Goal: Information Seeking & Learning: Compare options

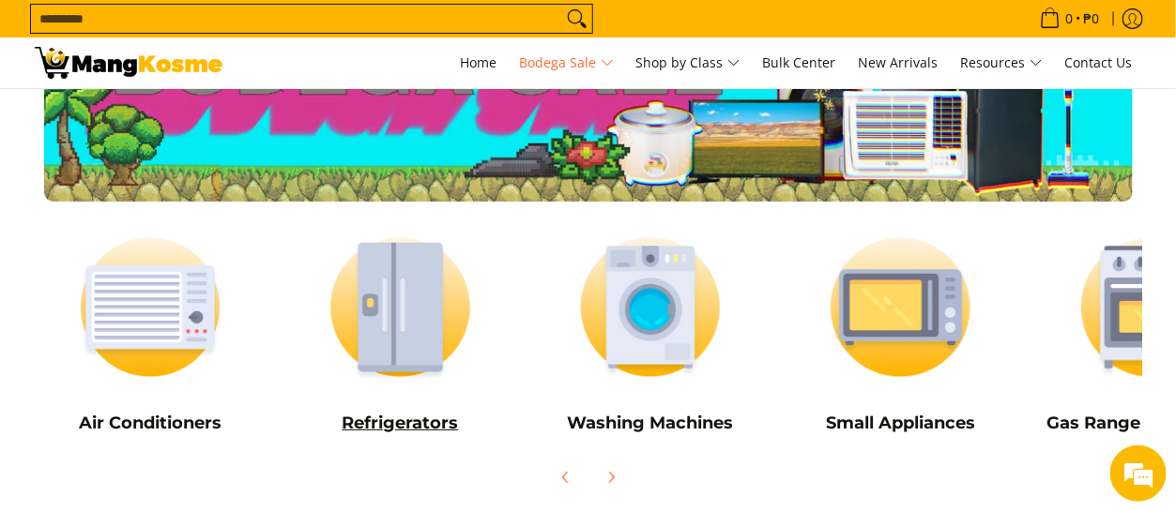
scroll to position [94, 0]
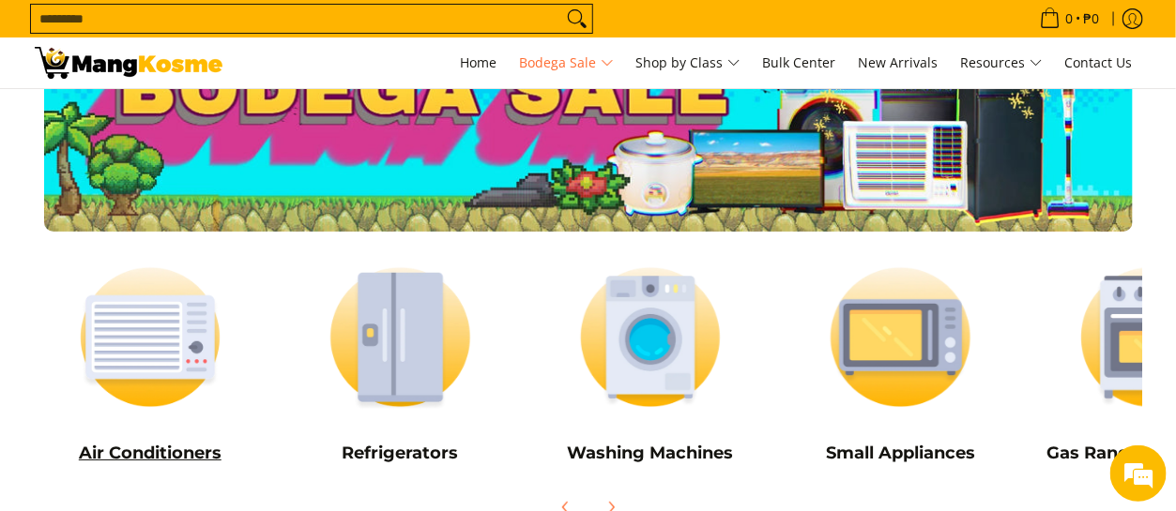
click at [201, 374] on img at bounding box center [151, 338] width 232 height 174
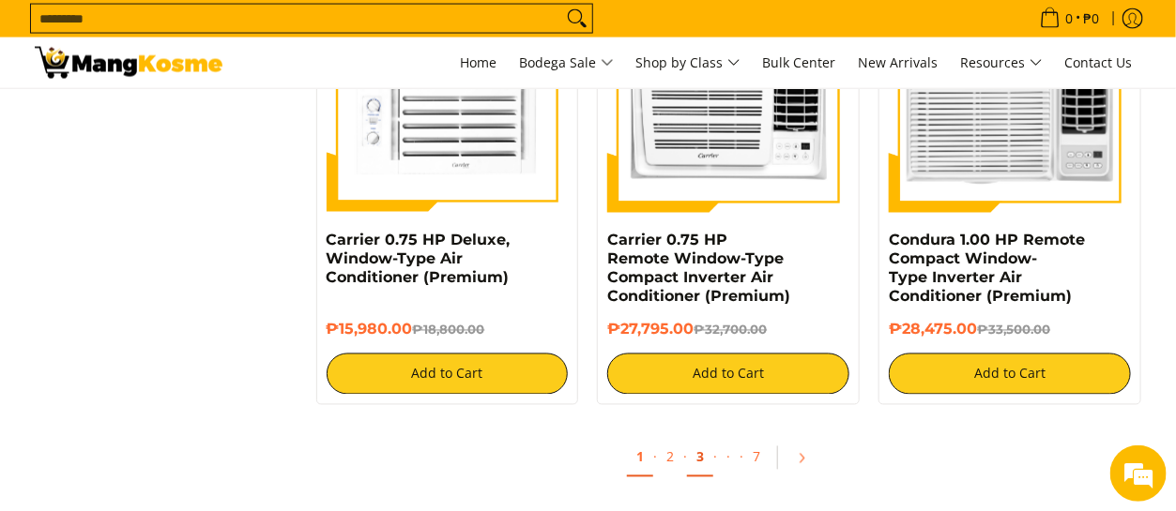
scroll to position [3659, 0]
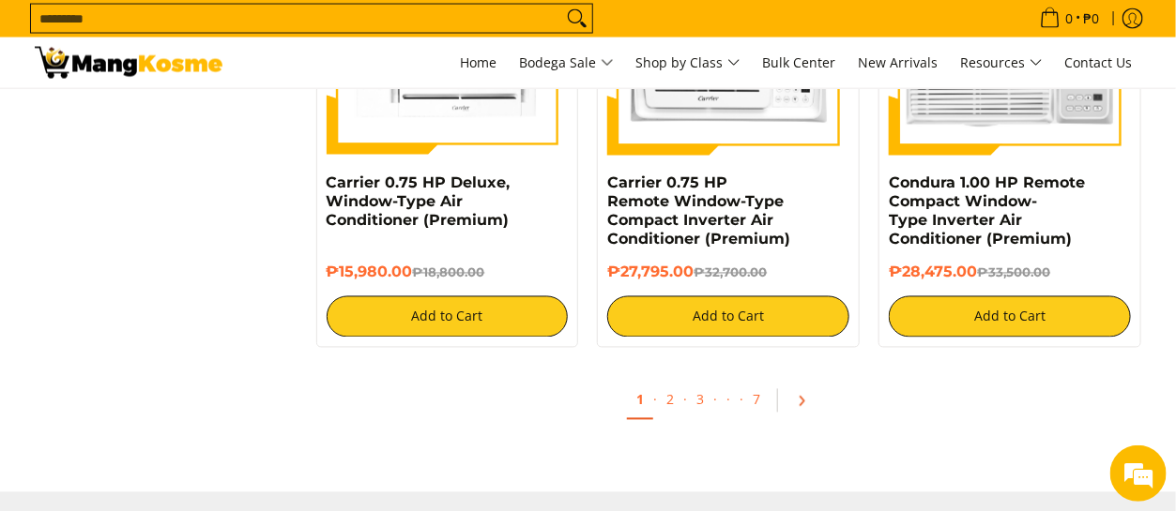
click at [792, 404] on link "Pagination" at bounding box center [807, 402] width 45 height 32
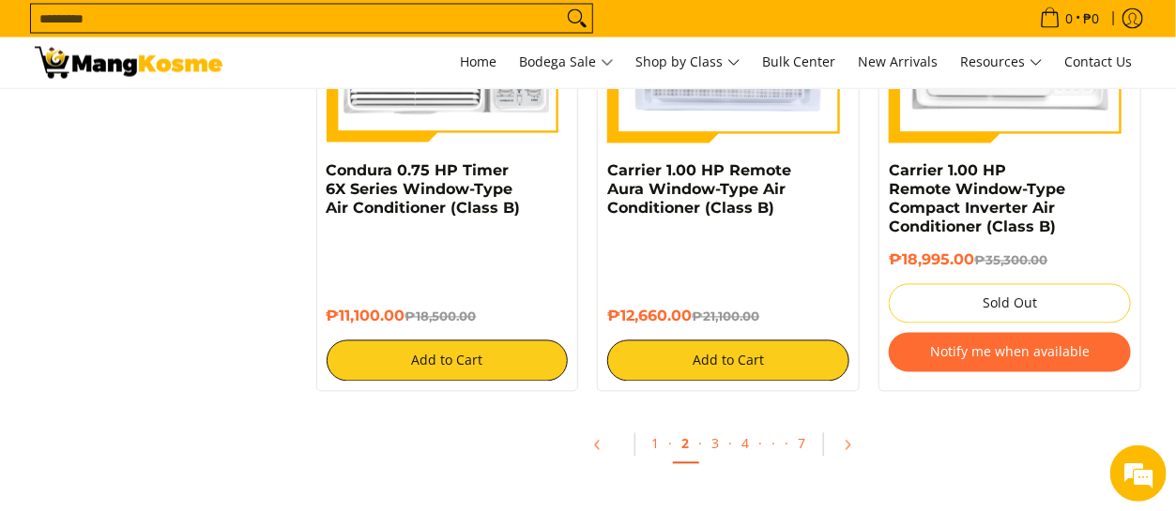
scroll to position [3753, 0]
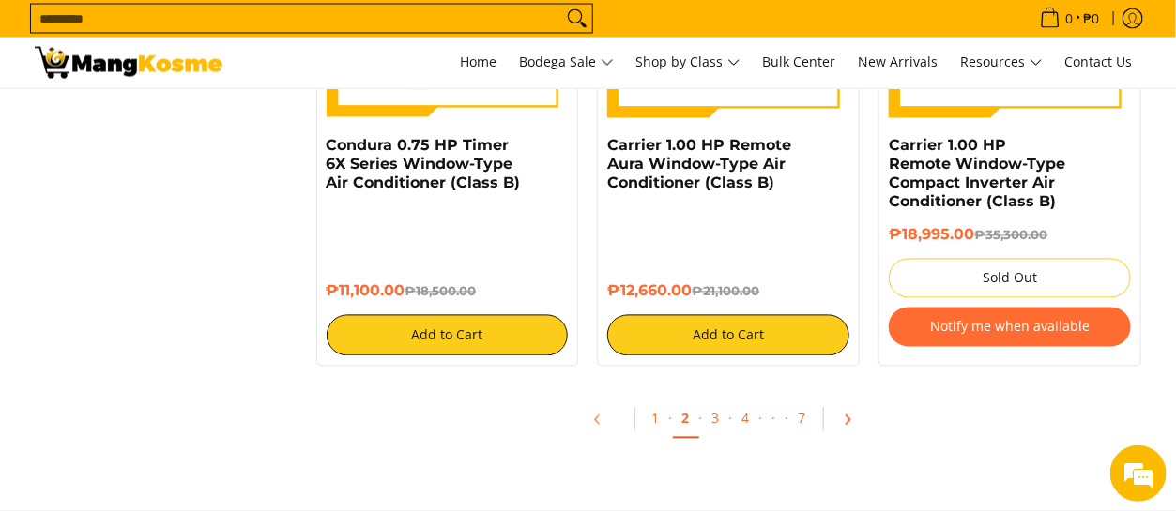
click at [841, 420] on icon "Pagination" at bounding box center [847, 420] width 13 height 13
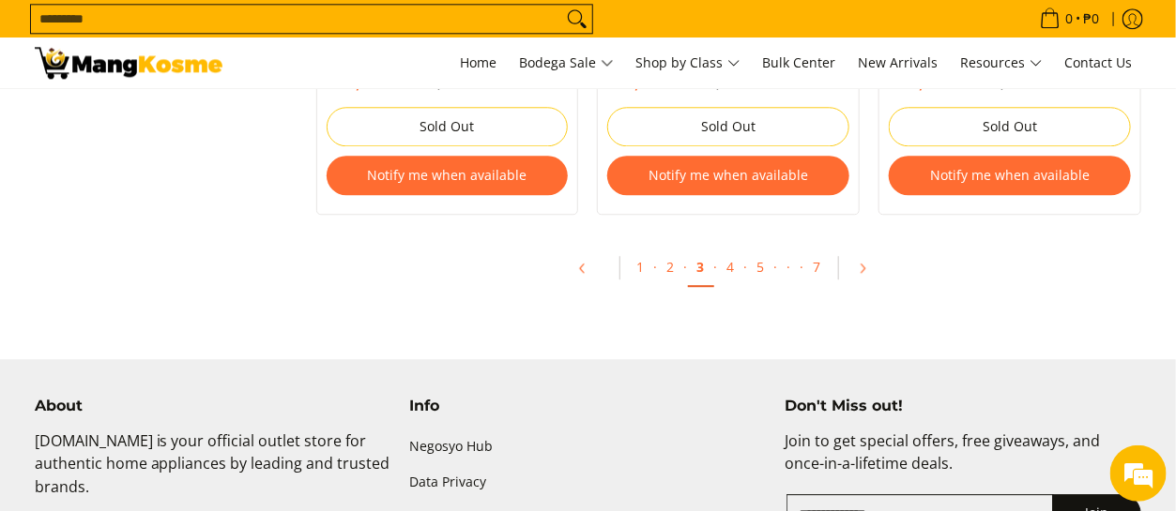
scroll to position [4222, 0]
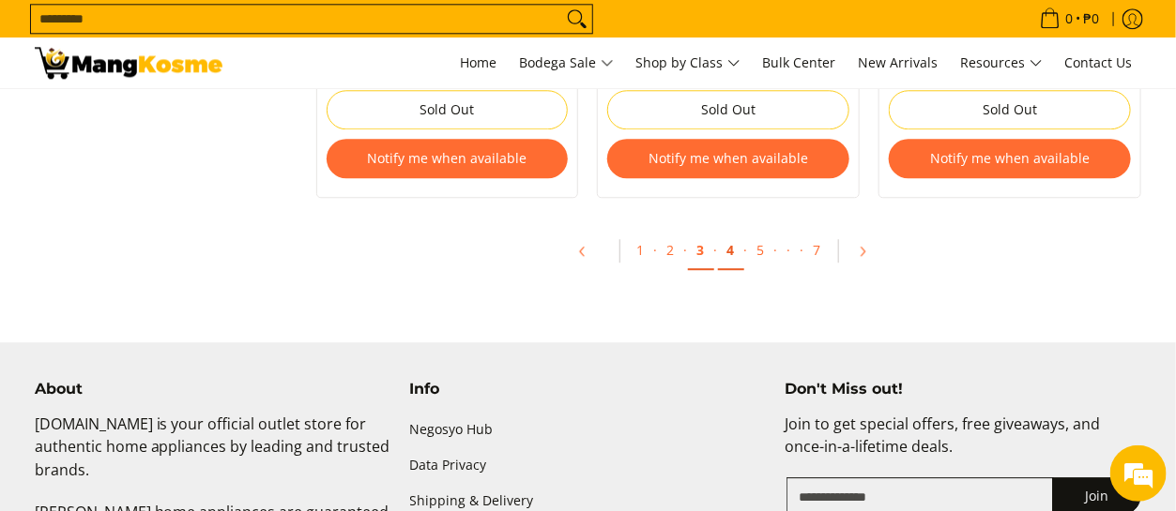
click at [734, 254] on link "4" at bounding box center [731, 251] width 26 height 38
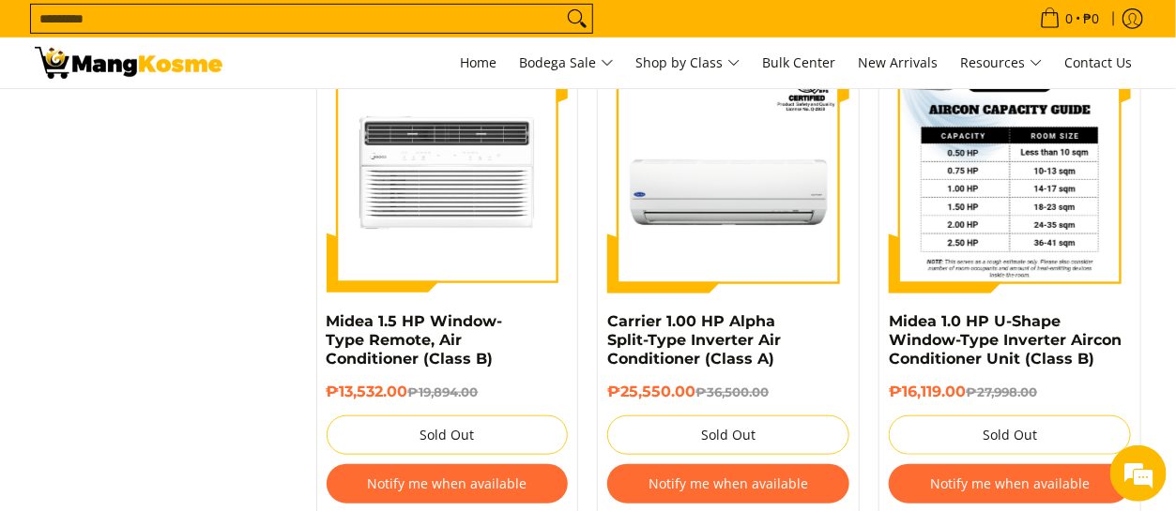
scroll to position [2908, 0]
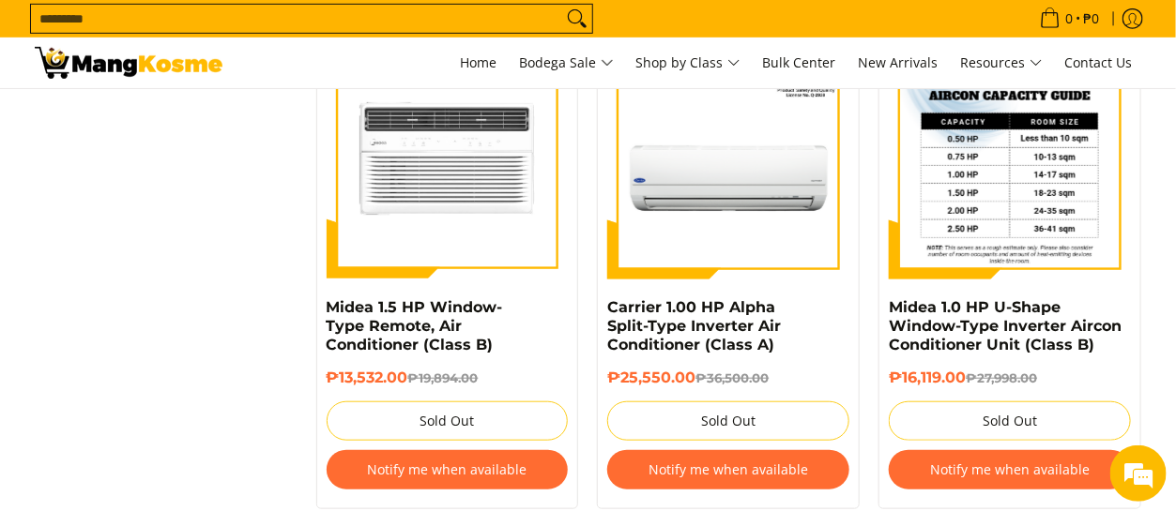
click at [1024, 251] on img at bounding box center [1009, 159] width 242 height 242
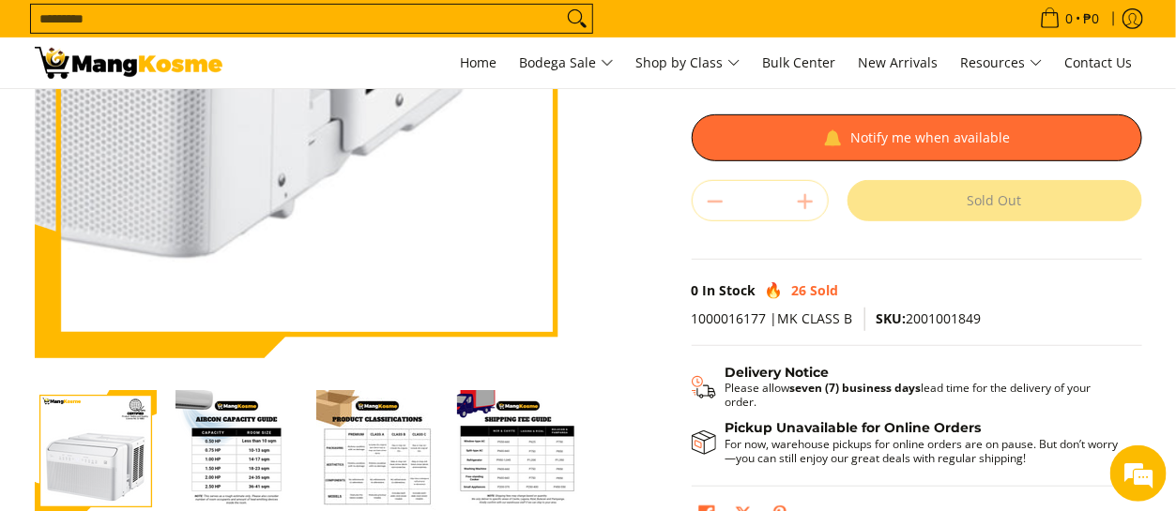
scroll to position [469, 0]
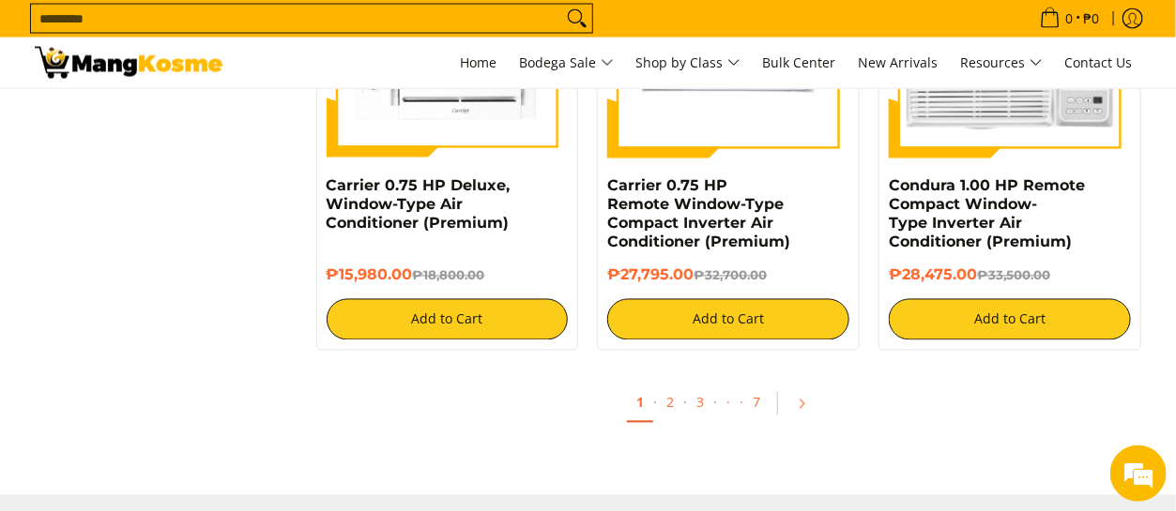
scroll to position [3753, 0]
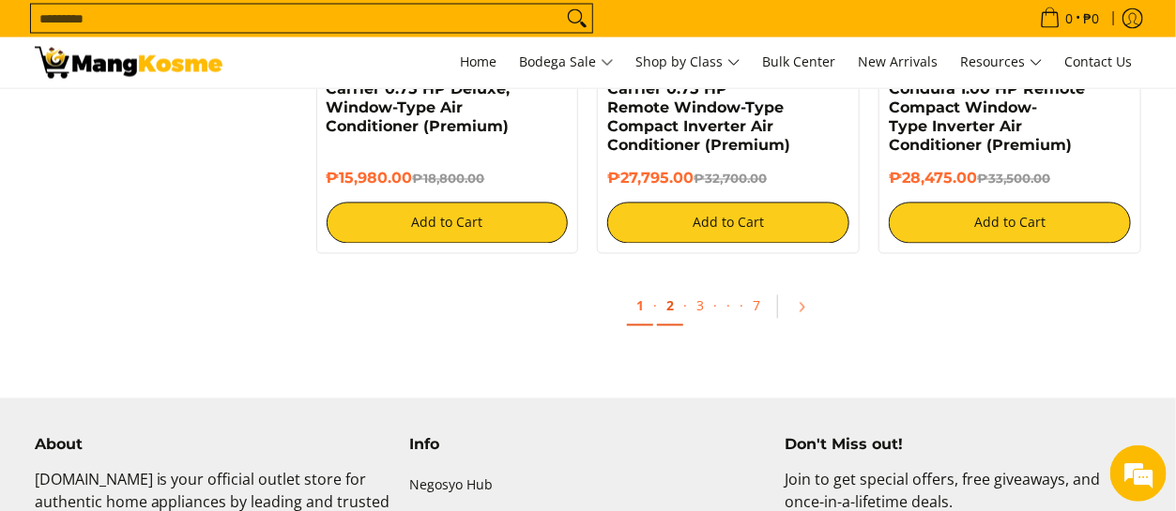
click at [666, 301] on link "2" at bounding box center [670, 307] width 26 height 38
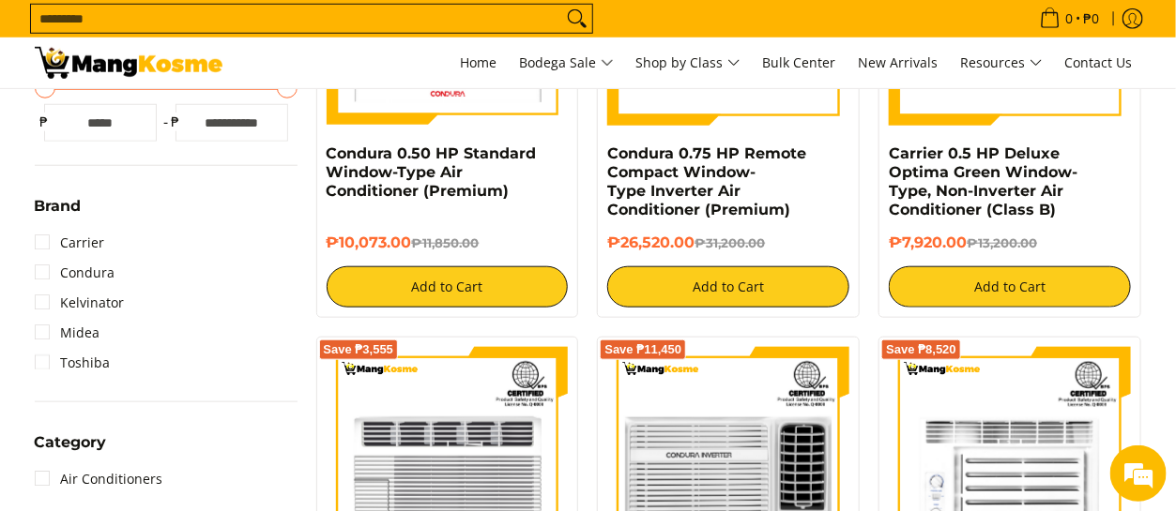
scroll to position [563, 0]
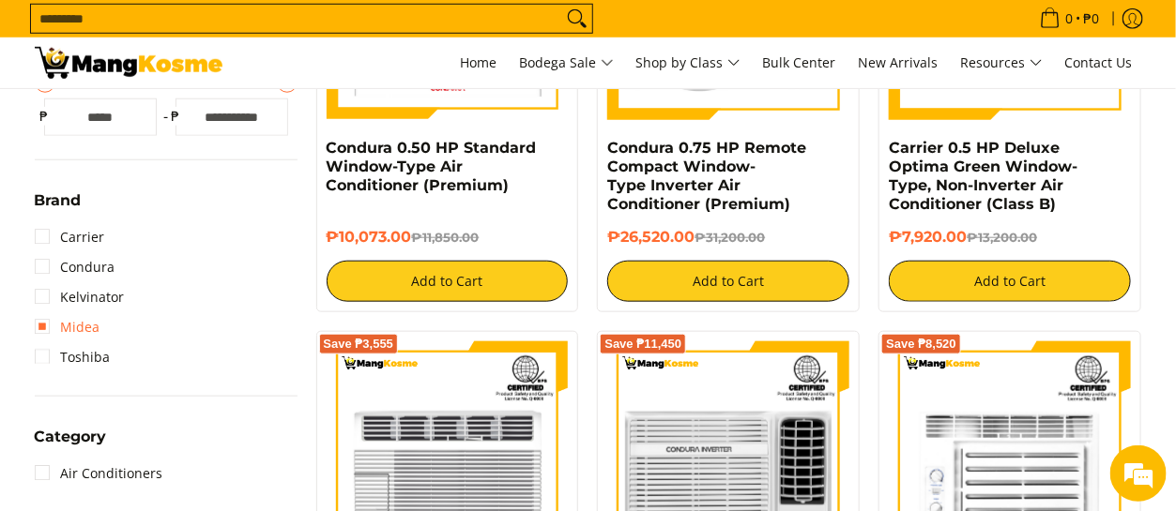
click at [45, 330] on link "Midea" at bounding box center [68, 327] width 66 height 30
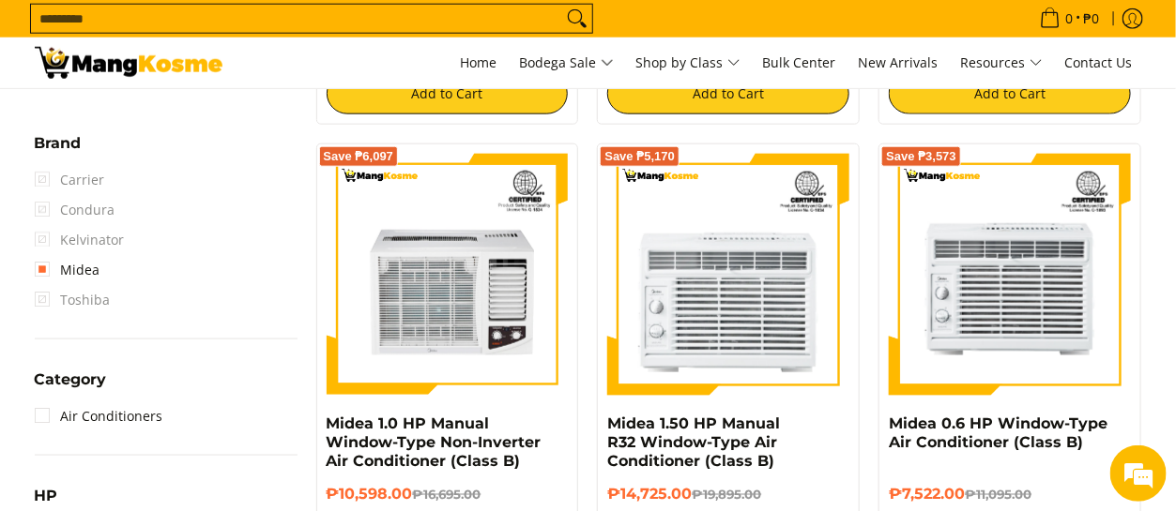
scroll to position [733, 0]
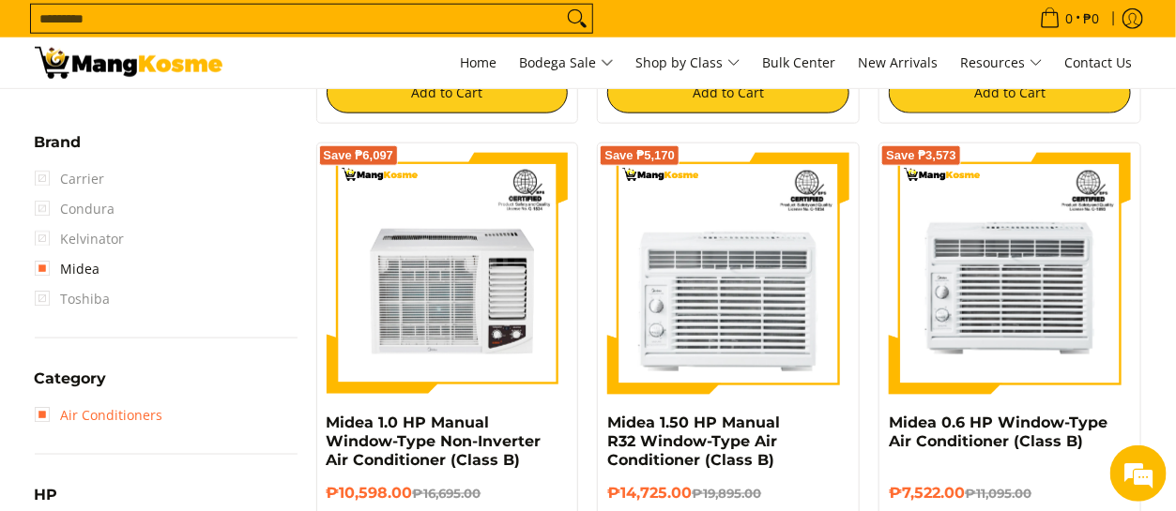
click at [45, 411] on link "Air Conditioners" at bounding box center [99, 416] width 129 height 30
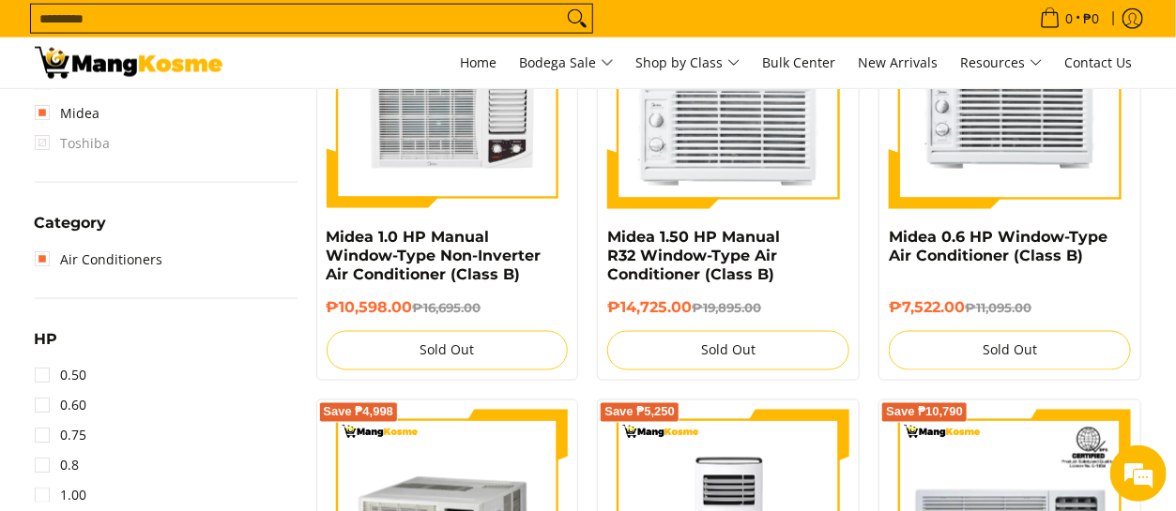
scroll to position [1014, 0]
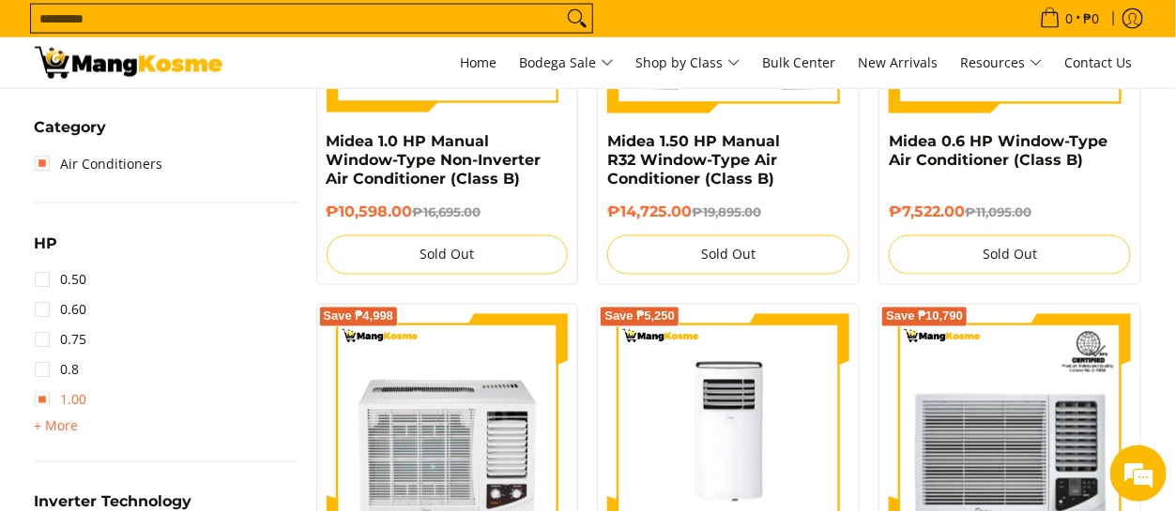
click at [43, 399] on link "1.00" at bounding box center [61, 401] width 53 height 30
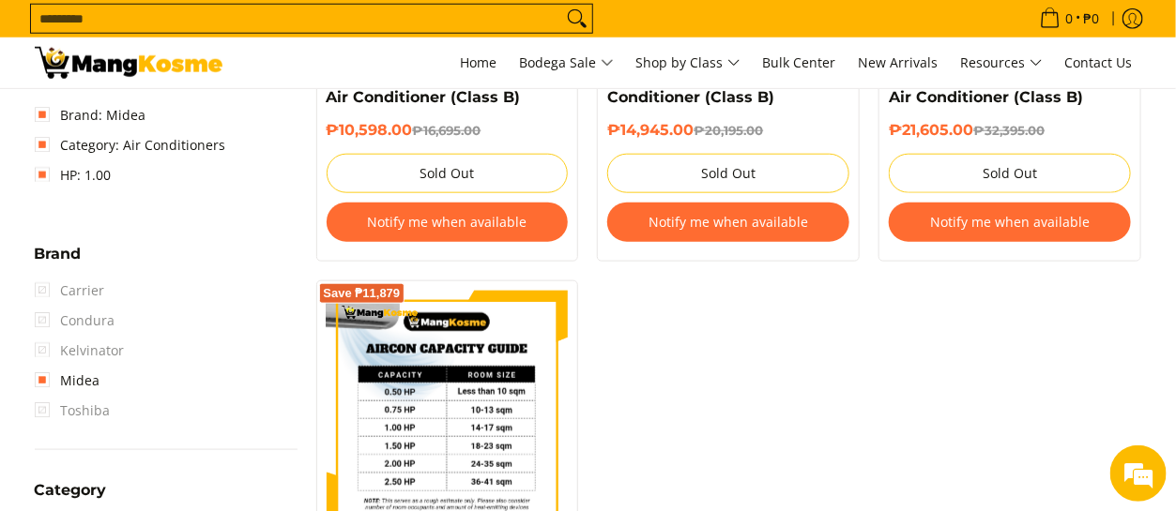
scroll to position [657, 0]
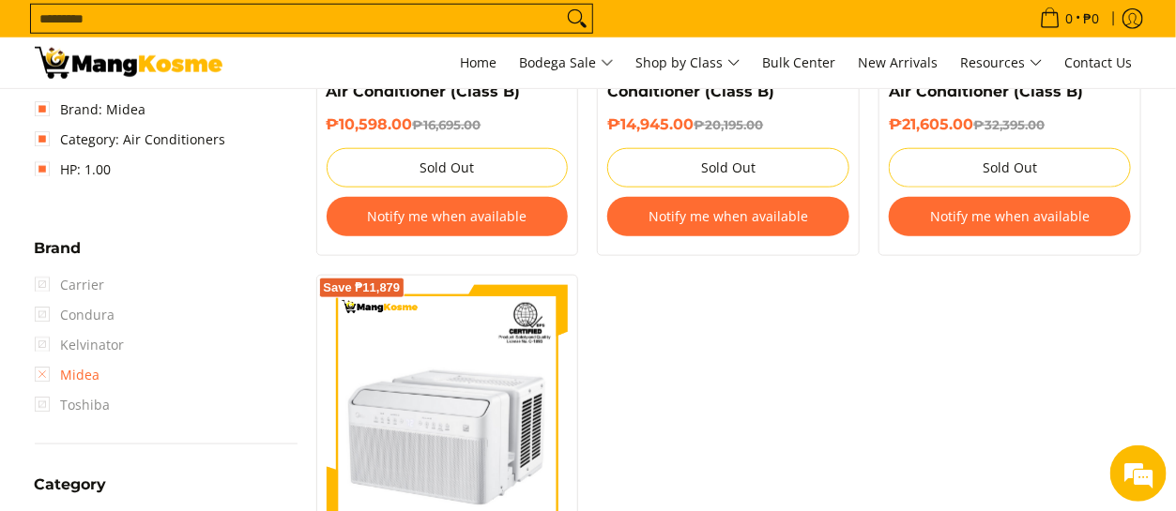
click at [38, 372] on link "Midea" at bounding box center [68, 375] width 66 height 30
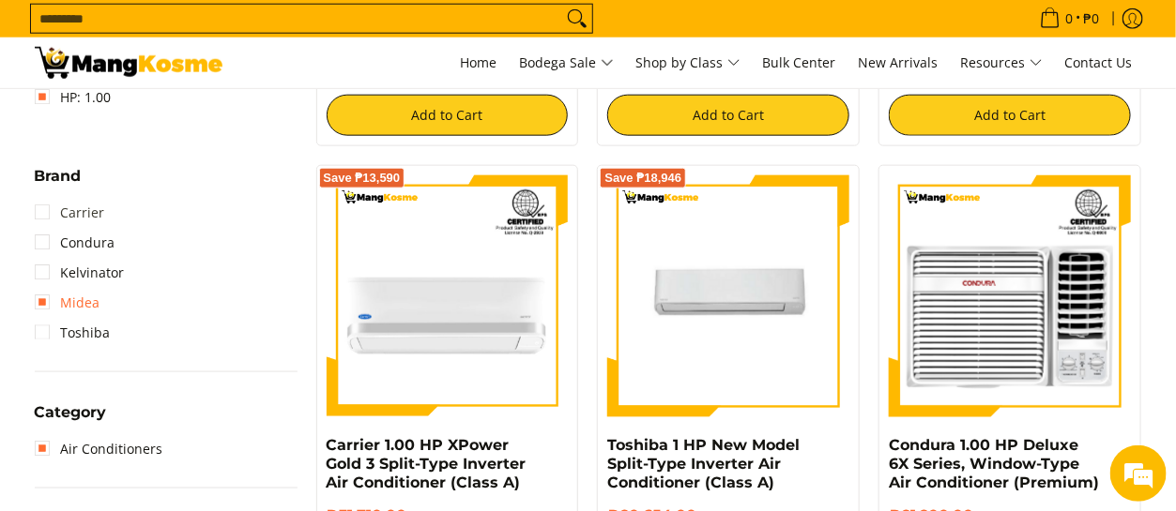
scroll to position [733, 0]
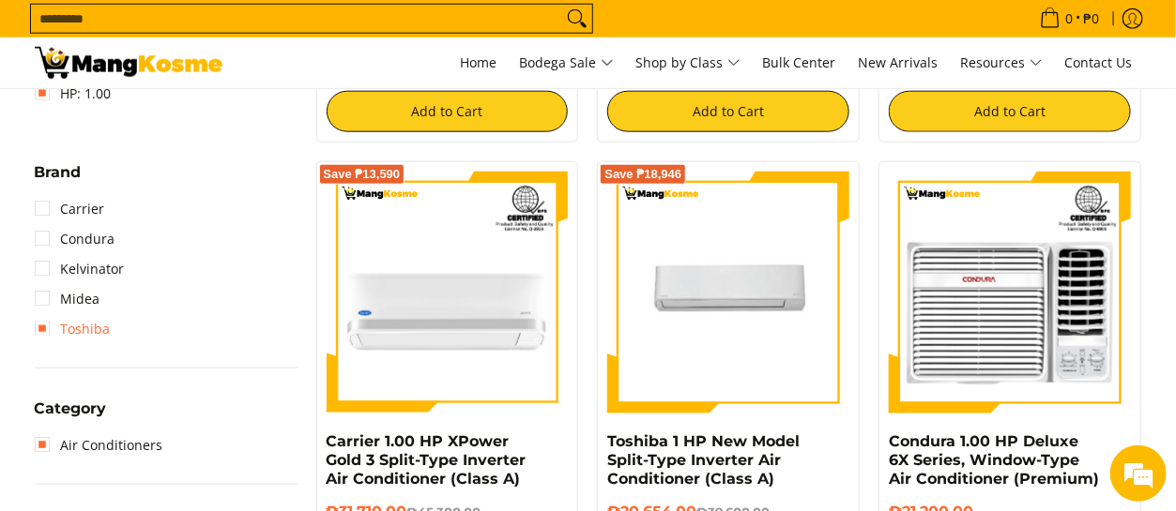
click at [41, 328] on link "Toshiba" at bounding box center [73, 329] width 76 height 30
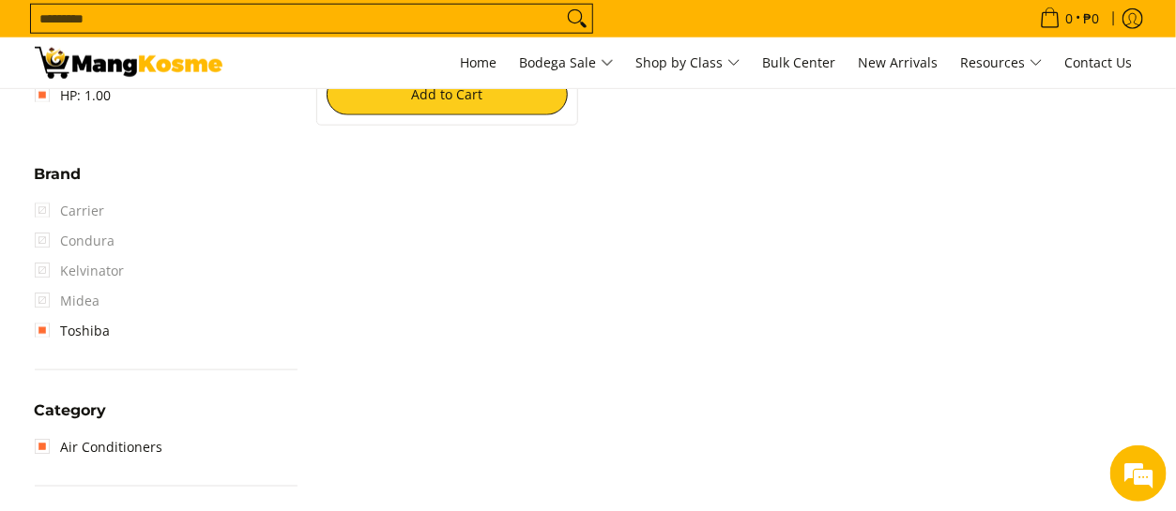
scroll to position [733, 0]
click at [45, 268] on span "Kelvinator" at bounding box center [80, 269] width 90 height 30
click at [41, 268] on span "Kelvinator" at bounding box center [80, 269] width 90 height 30
click at [38, 327] on link "Toshiba" at bounding box center [73, 329] width 76 height 30
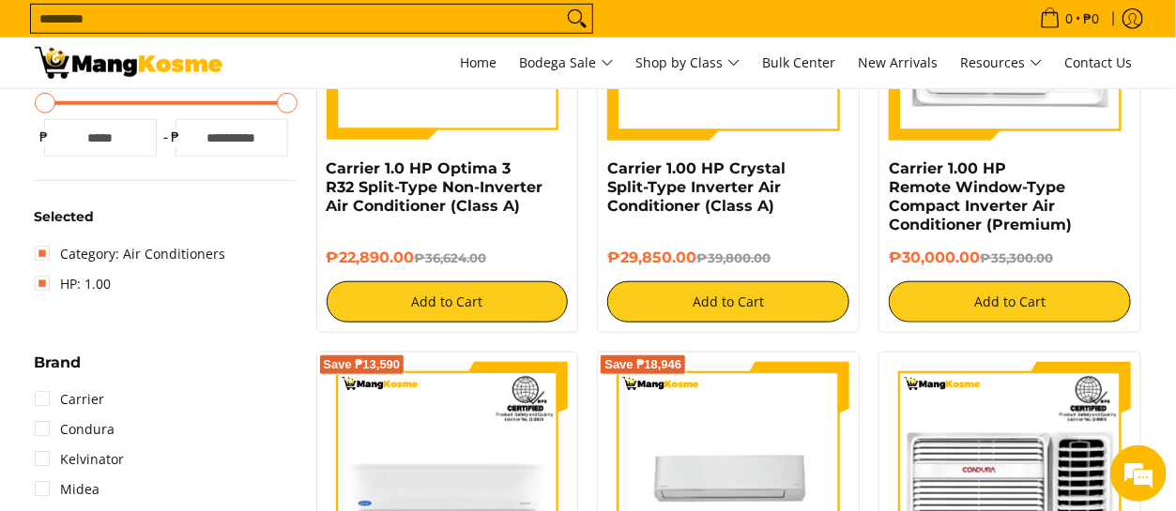
scroll to position [545, 0]
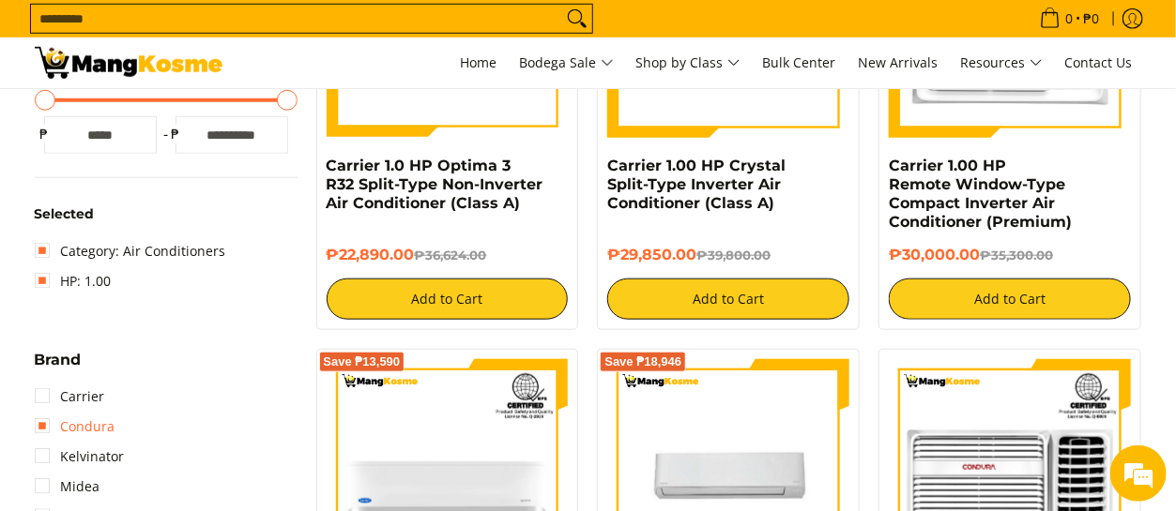
click at [41, 421] on link "Condura" at bounding box center [75, 427] width 81 height 30
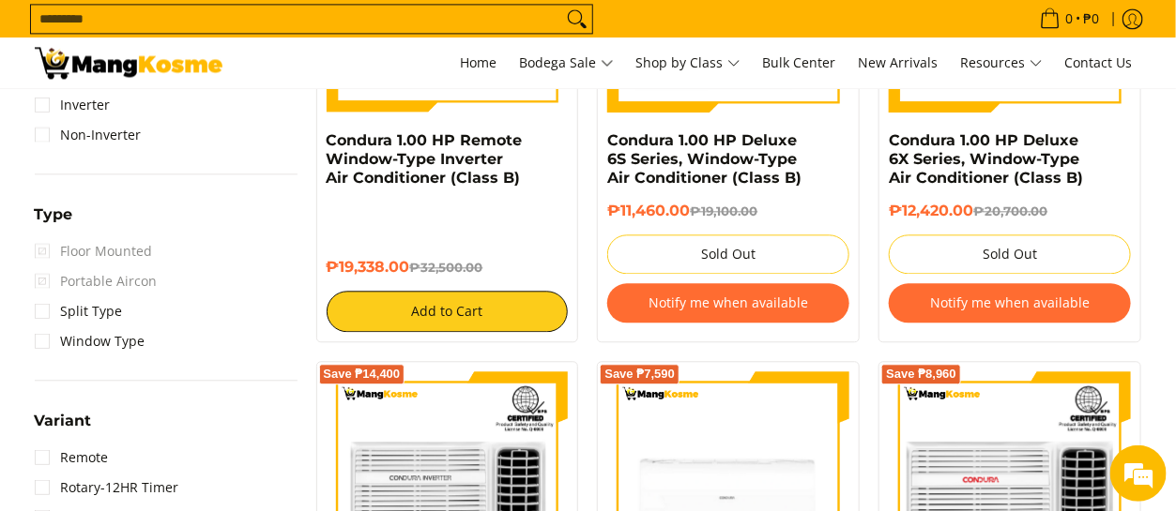
scroll to position [1483, 0]
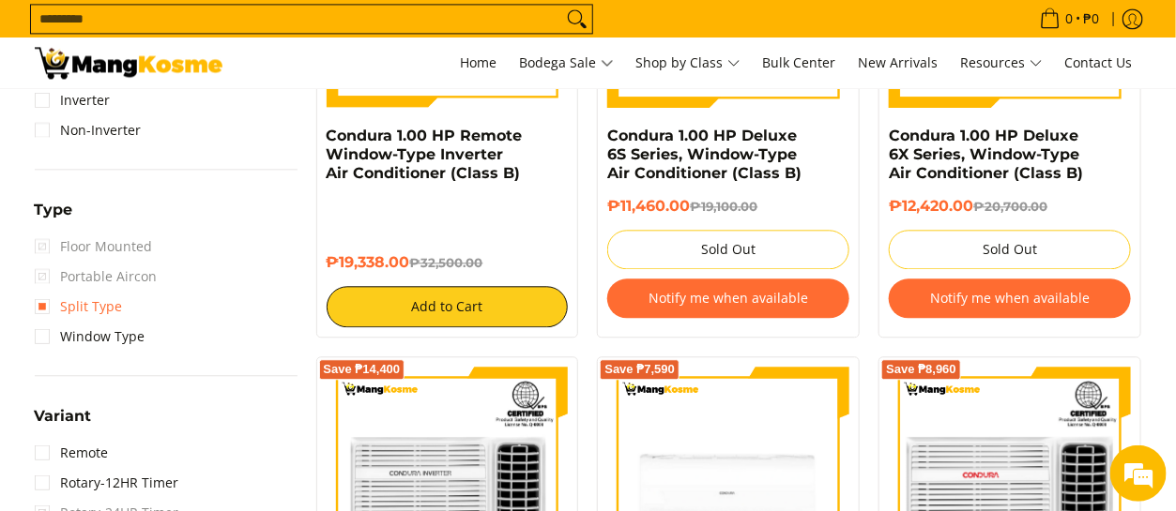
click at [43, 309] on link "Split Type" at bounding box center [79, 307] width 88 height 30
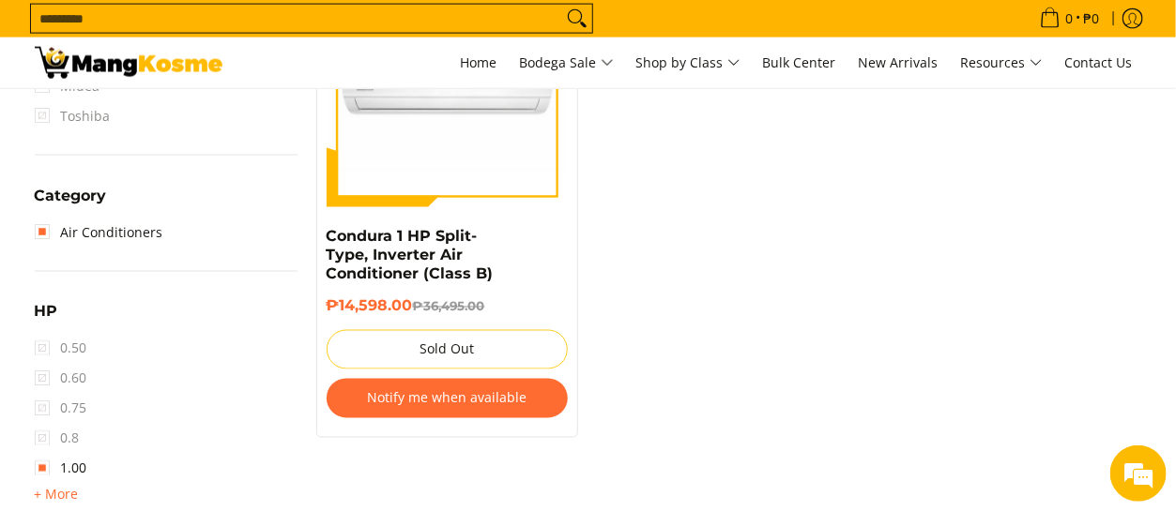
scroll to position [1014, 0]
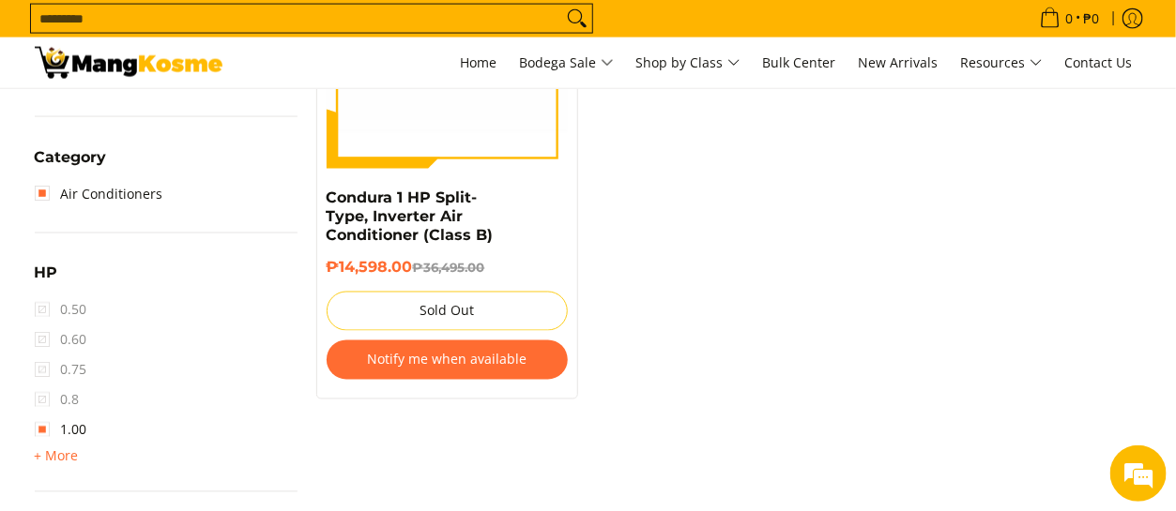
click at [478, 359] on button "Notify me when available" at bounding box center [447, 360] width 242 height 39
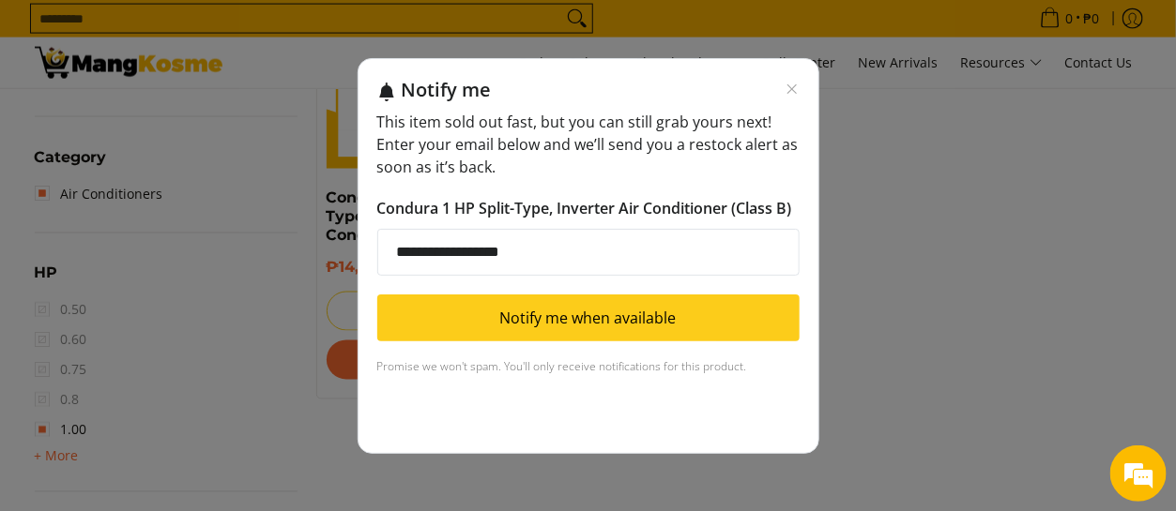
type input "**********"
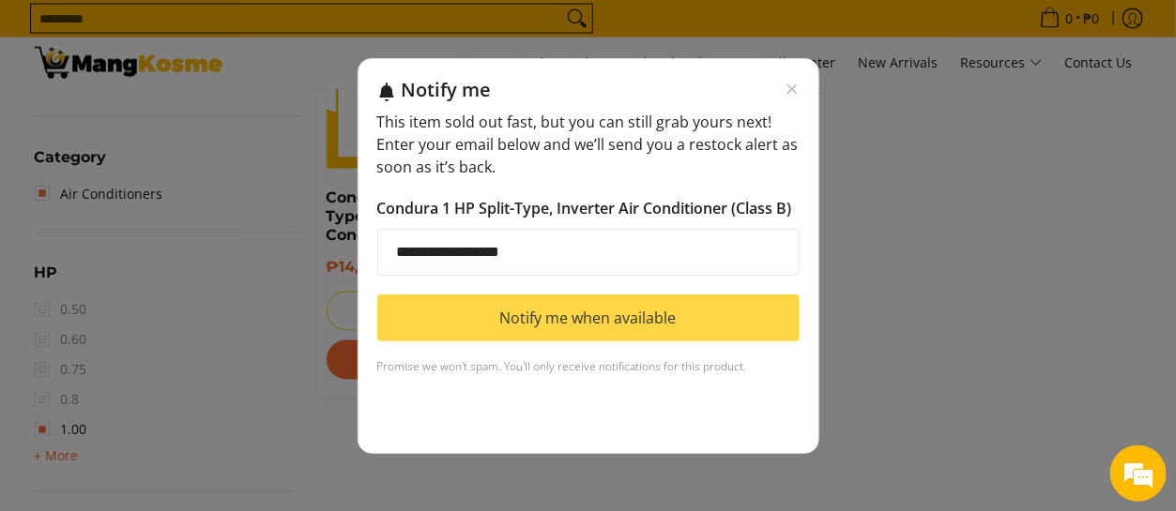
click at [608, 331] on button "Notify me when available" at bounding box center [588, 318] width 422 height 47
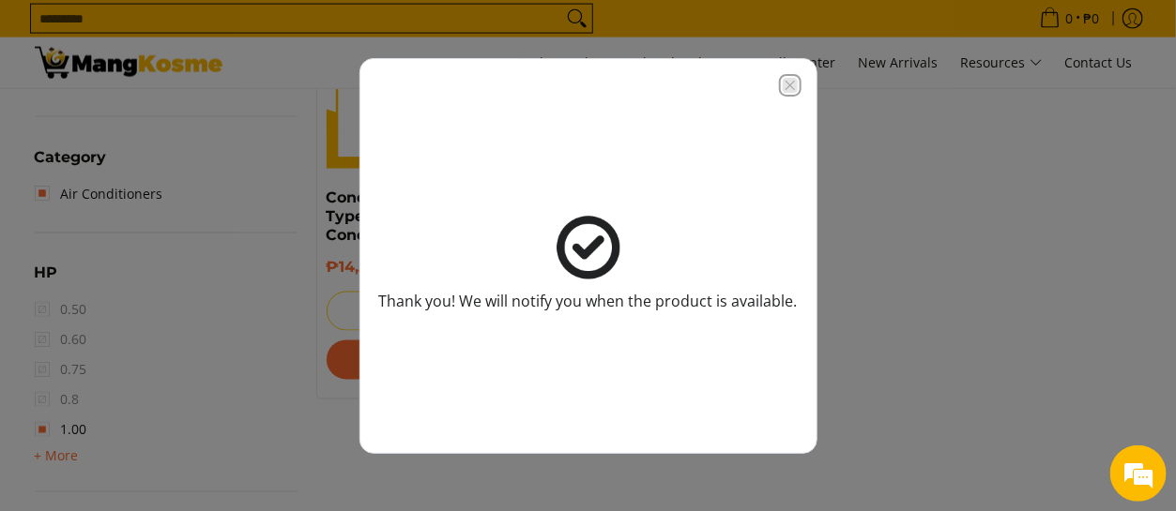
click at [792, 85] on icon "Close modal" at bounding box center [789, 85] width 15 height 15
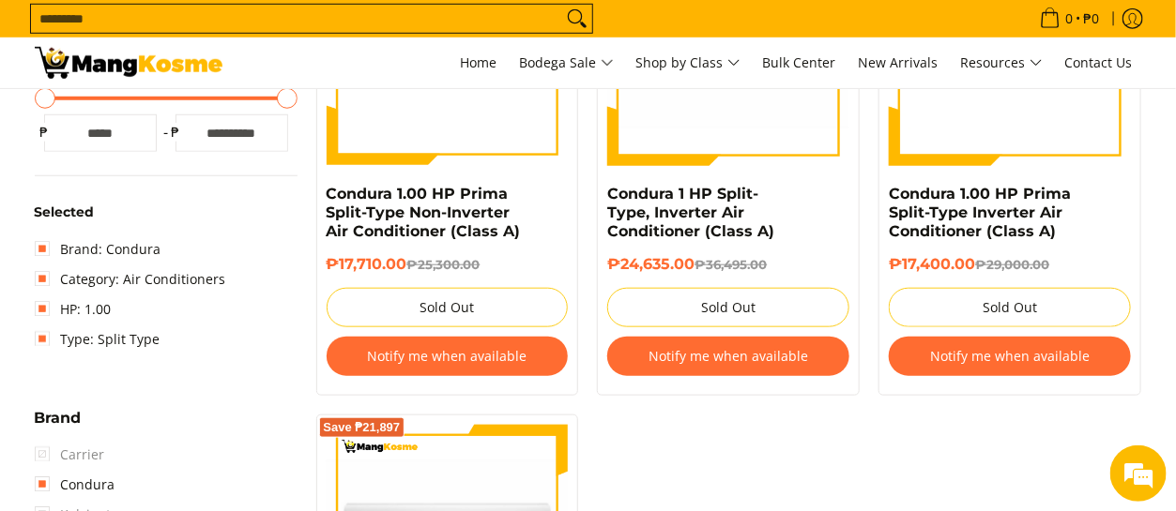
scroll to position [451, 0]
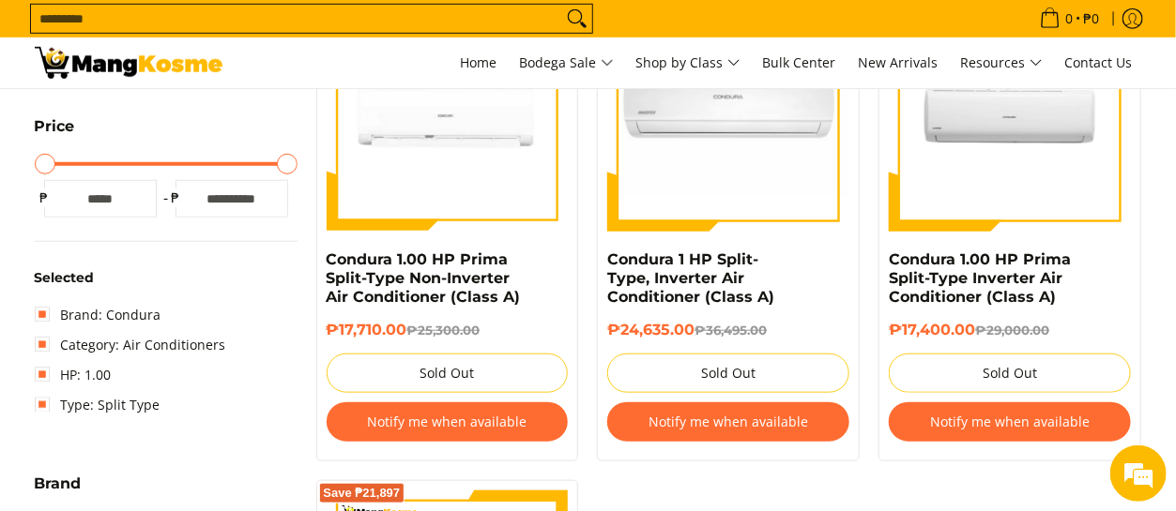
click at [954, 424] on button "Notify me when available" at bounding box center [1009, 421] width 242 height 39
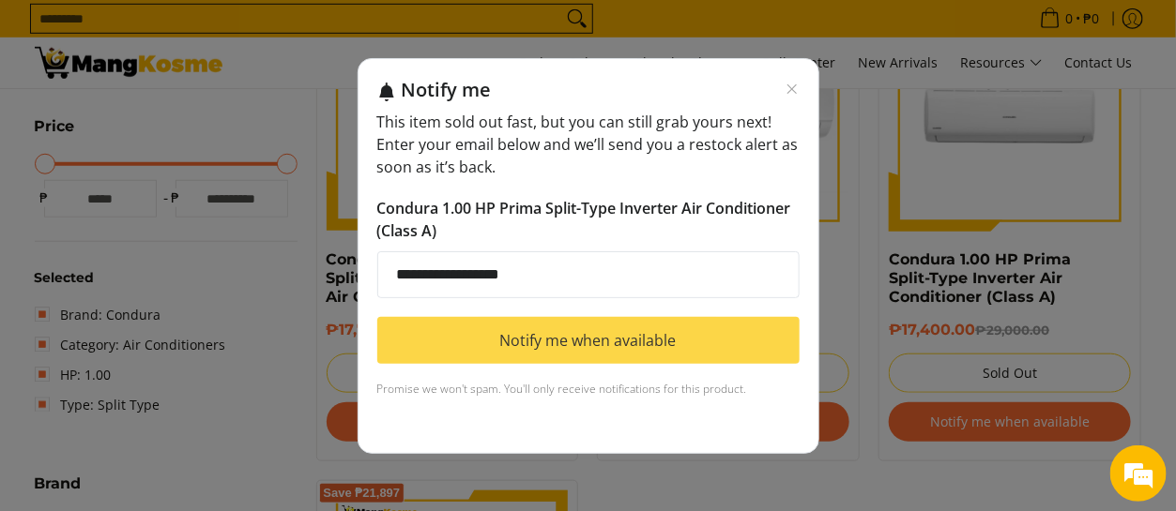
click at [633, 342] on button "Notify me when available" at bounding box center [588, 340] width 422 height 47
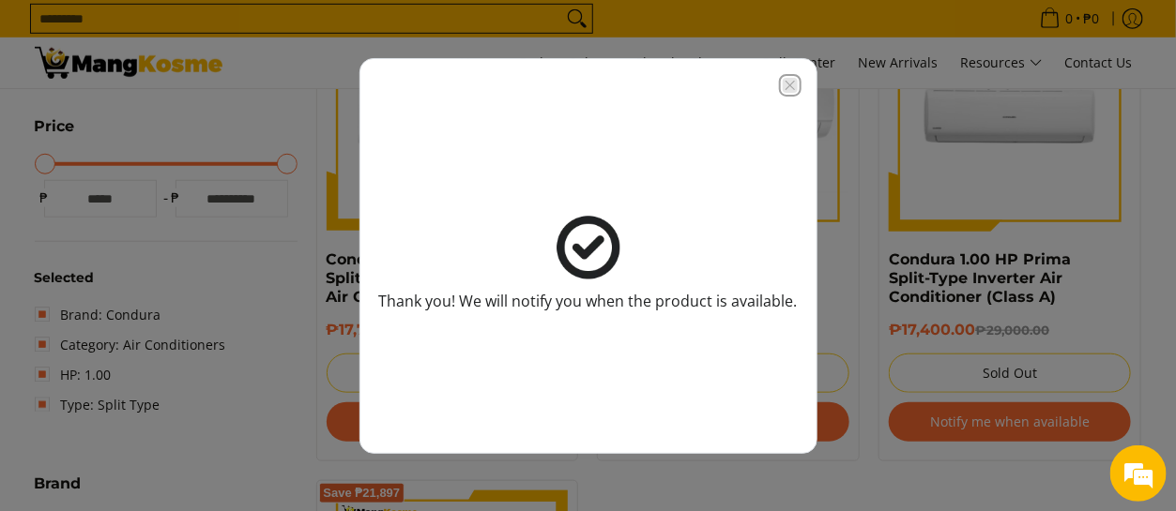
click at [790, 88] on icon "Close modal" at bounding box center [789, 85] width 15 height 15
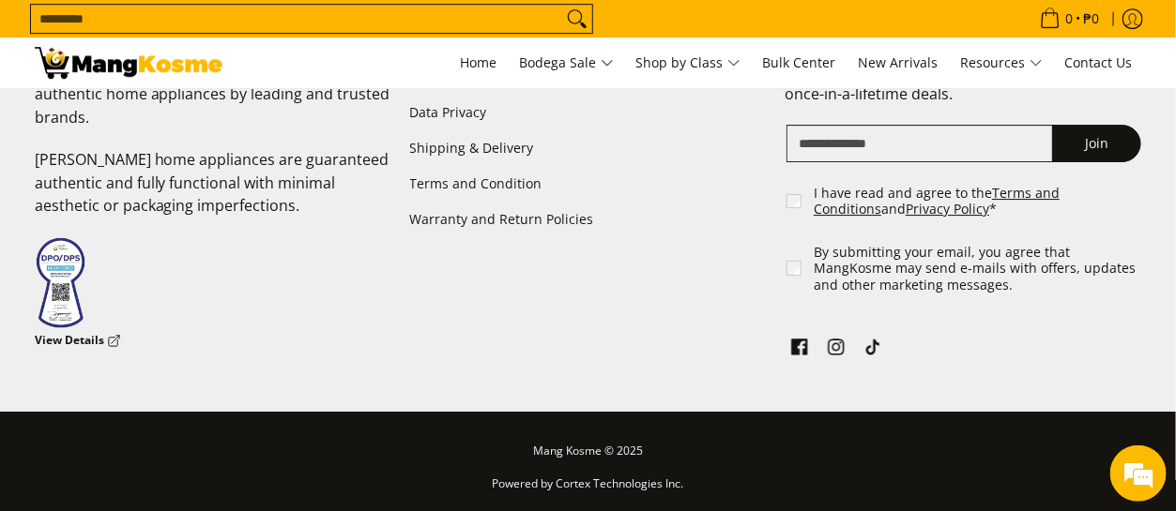
scroll to position [2144, 0]
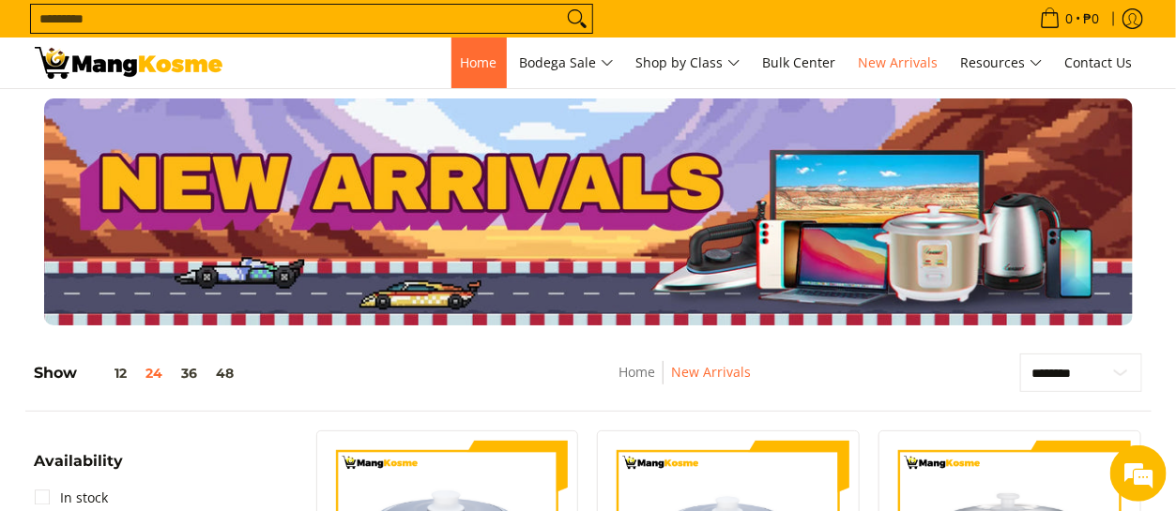
click at [486, 75] on link "Home" at bounding box center [478, 63] width 55 height 51
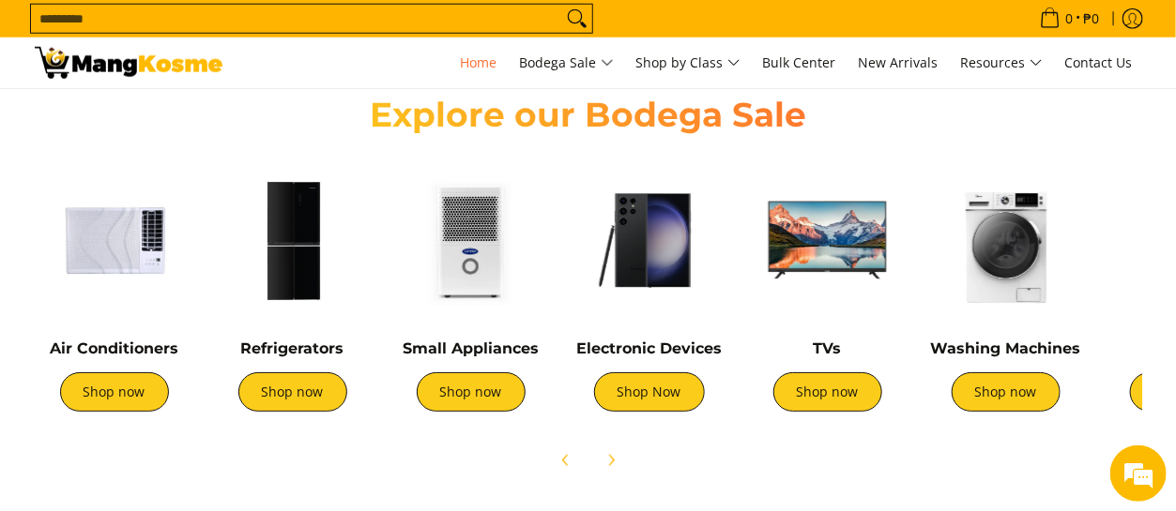
scroll to position [0, 1]
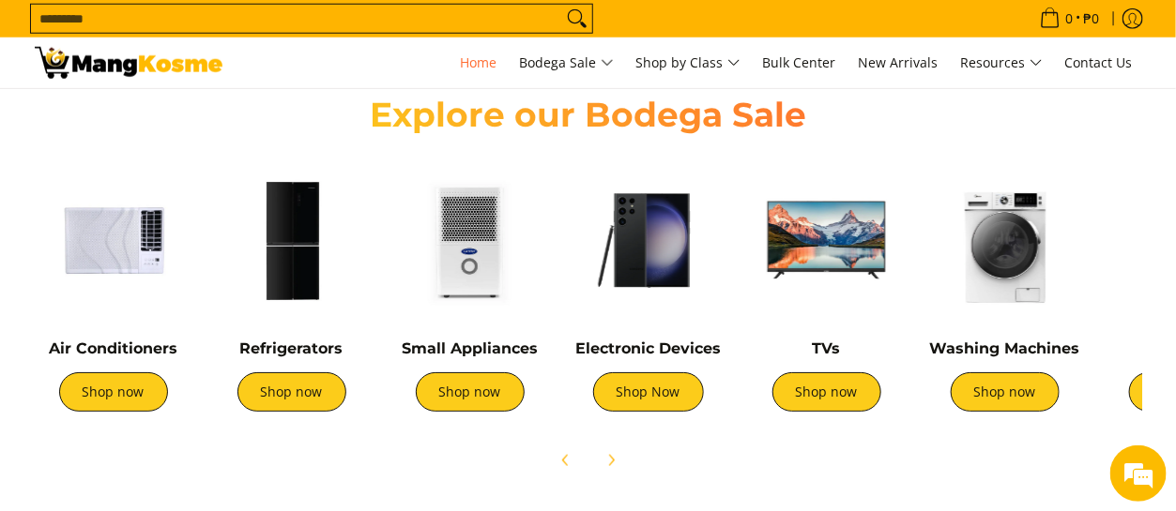
click at [805, 251] on img at bounding box center [826, 239] width 159 height 159
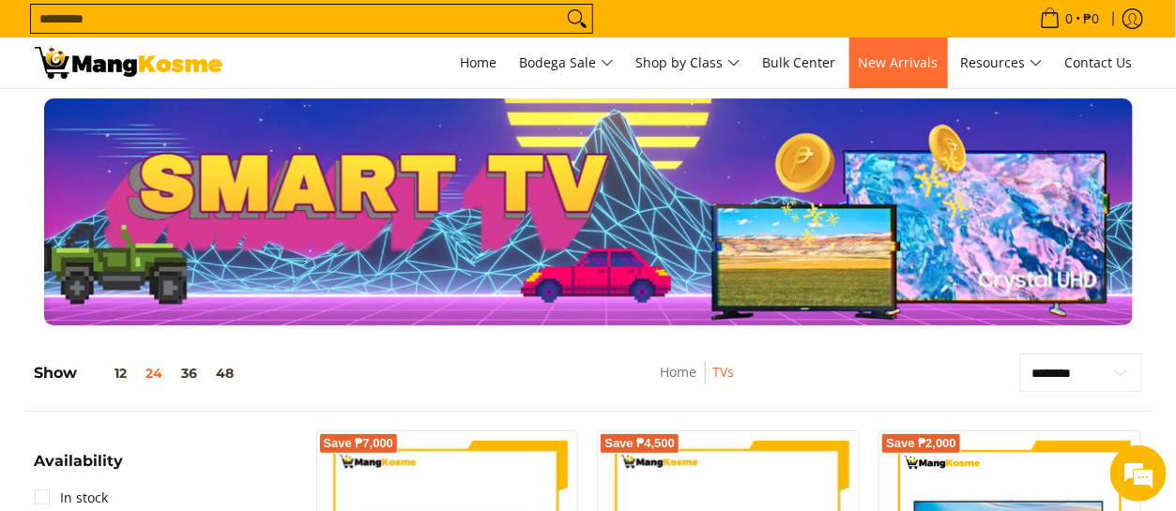
click at [874, 70] on span "New Arrivals" at bounding box center [898, 62] width 80 height 18
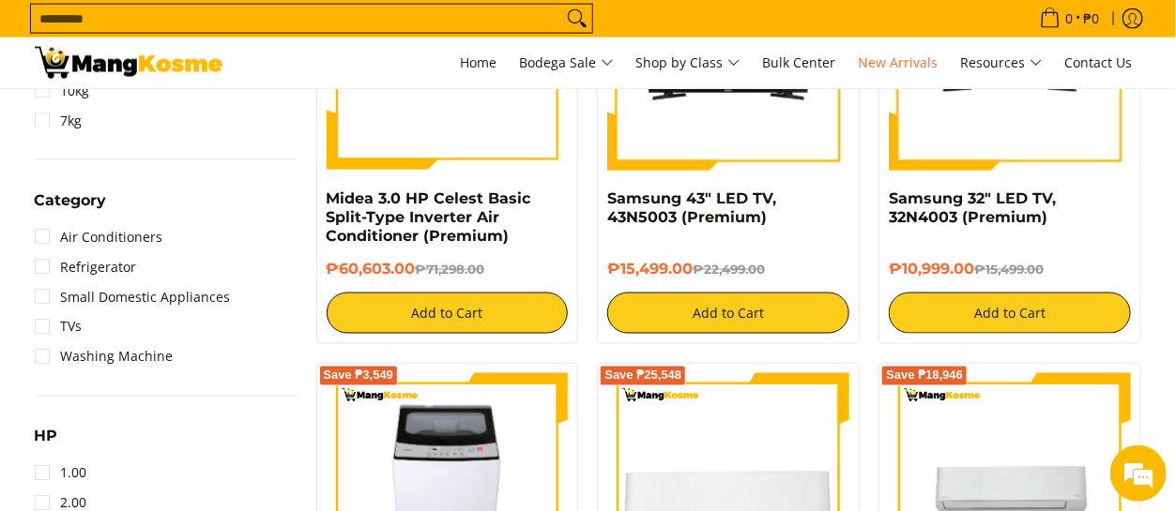
scroll to position [938, 0]
click at [38, 291] on link "Small Domestic Appliances" at bounding box center [133, 297] width 196 height 30
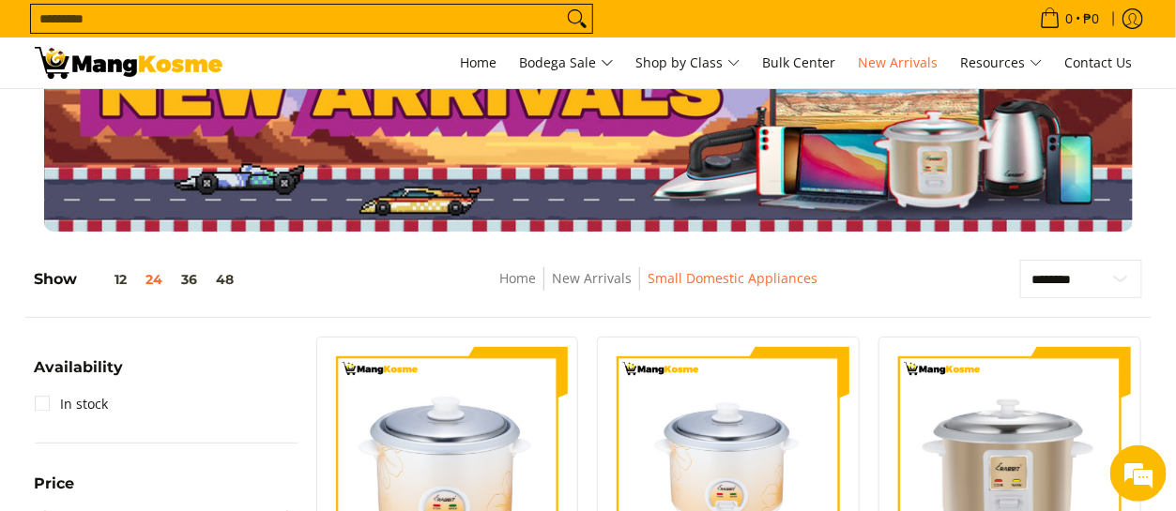
scroll to position [94, 0]
click at [187, 285] on button "36" at bounding box center [190, 279] width 35 height 15
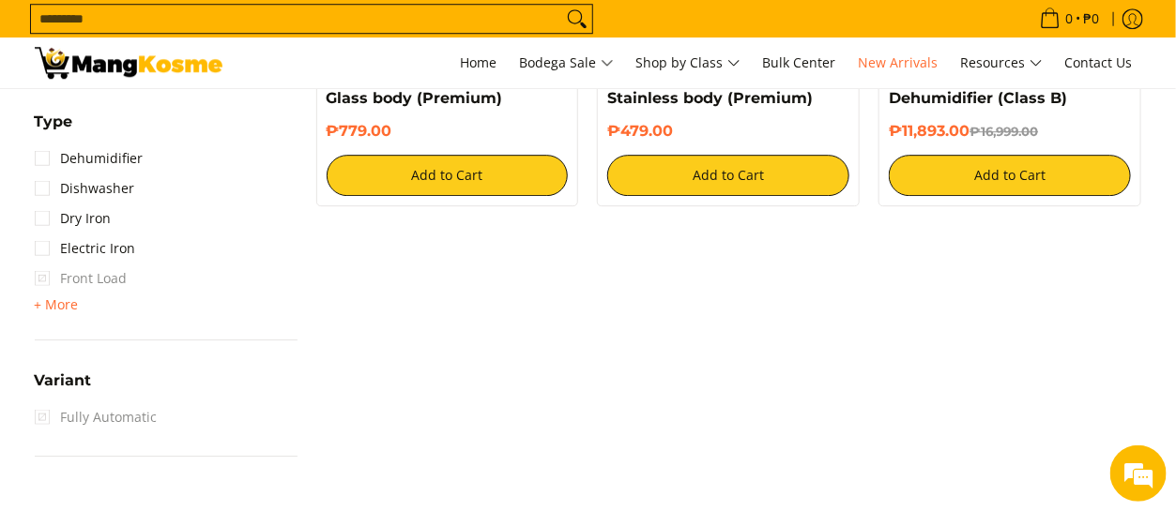
scroll to position [1952, 0]
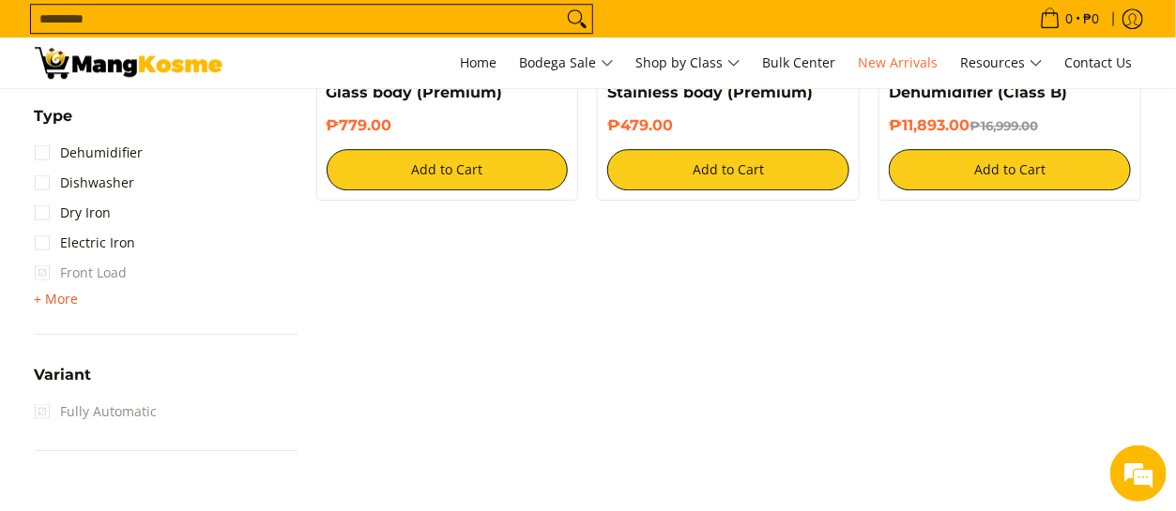
click at [45, 293] on span "+ More" at bounding box center [57, 299] width 44 height 15
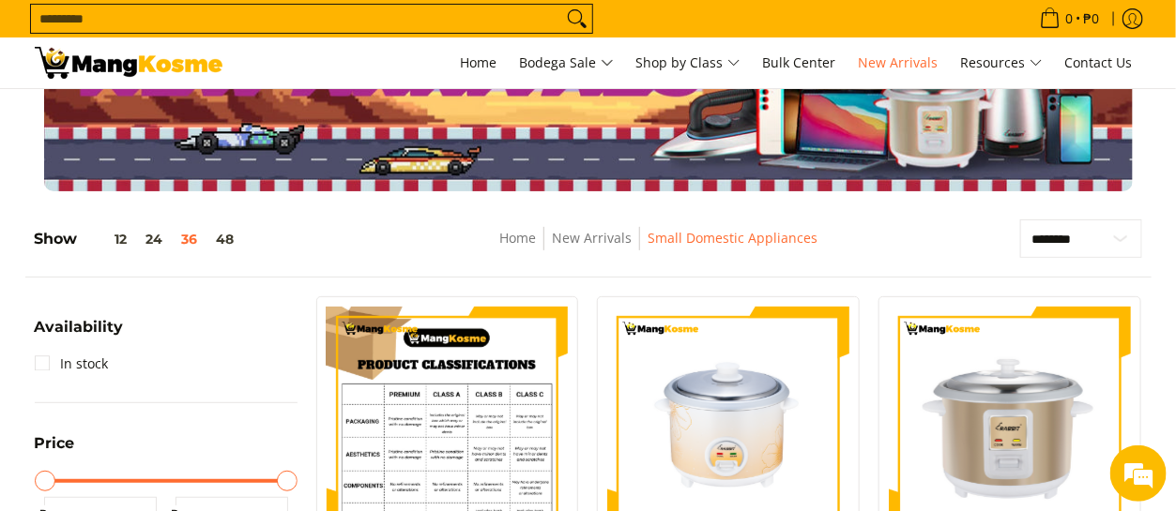
scroll to position [0, 0]
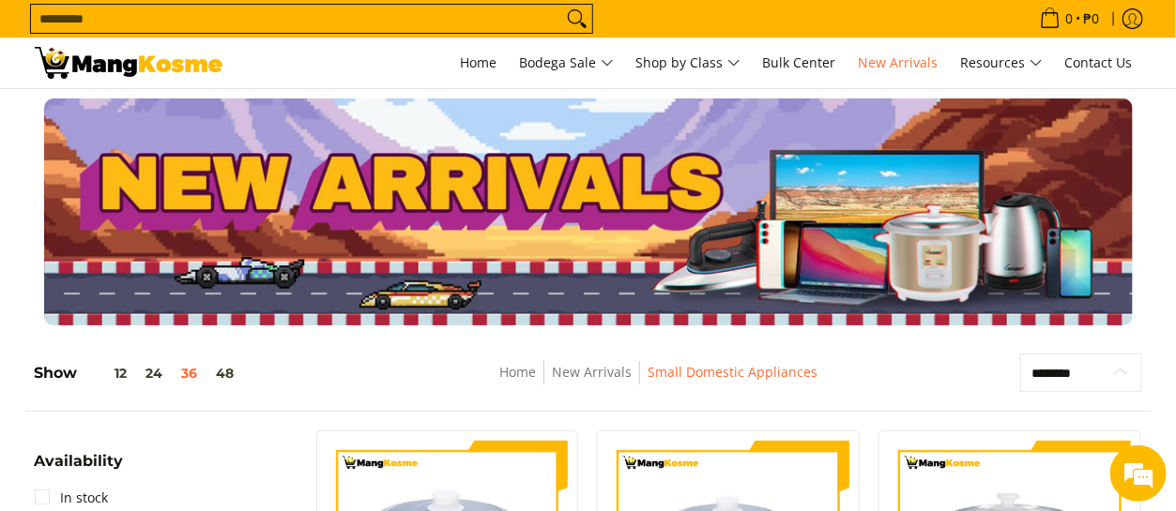
click at [1117, 368] on select "**********" at bounding box center [1081, 373] width 122 height 38
click at [529, 377] on link "Home" at bounding box center [517, 372] width 37 height 18
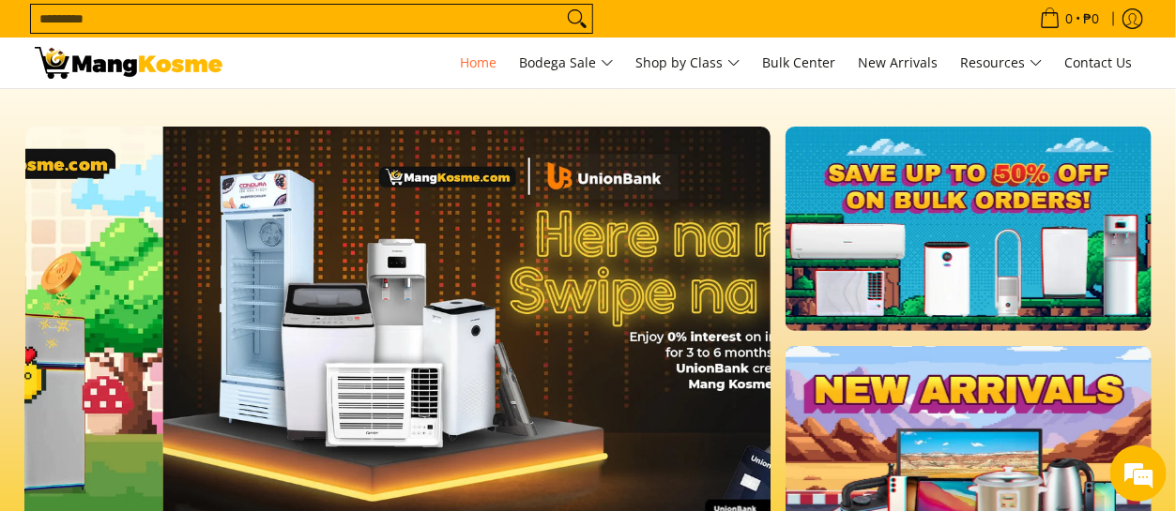
scroll to position [0, 745]
